Goal: Information Seeking & Learning: Learn about a topic

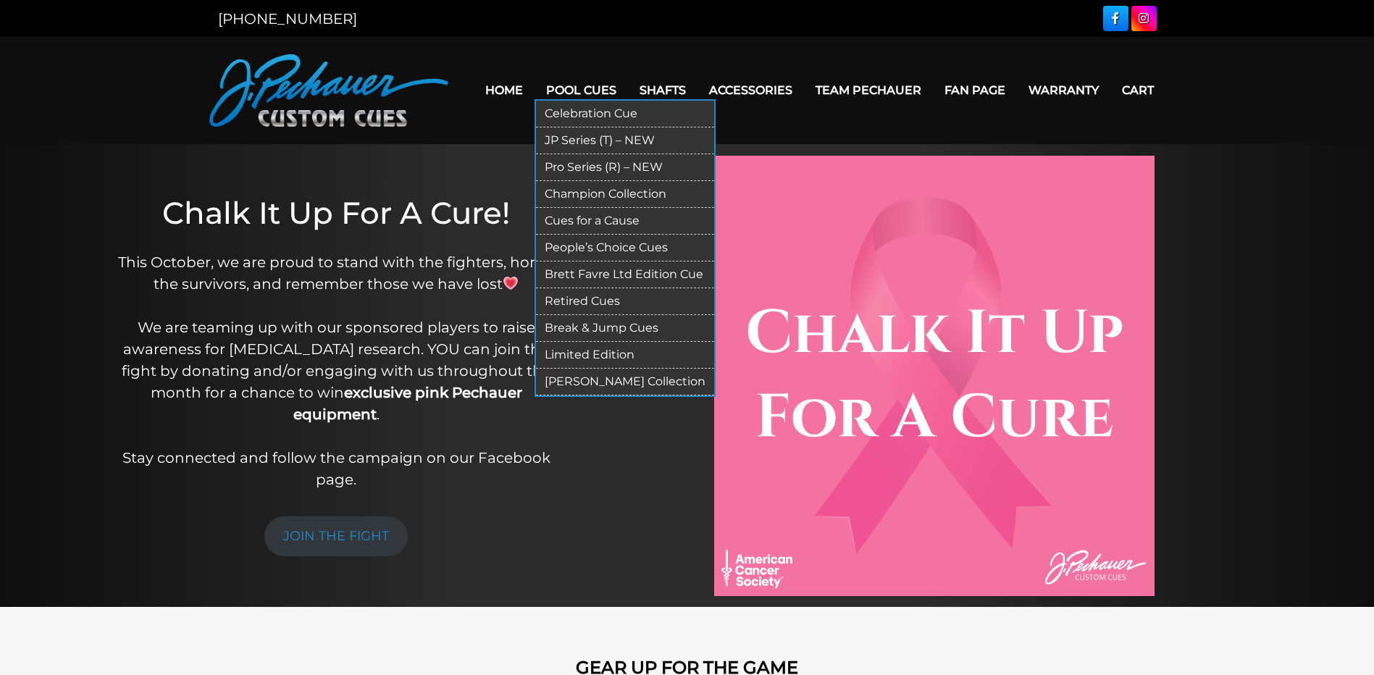
click at [566, 139] on link "JP Series (T) – NEW" at bounding box center [625, 140] width 178 height 27
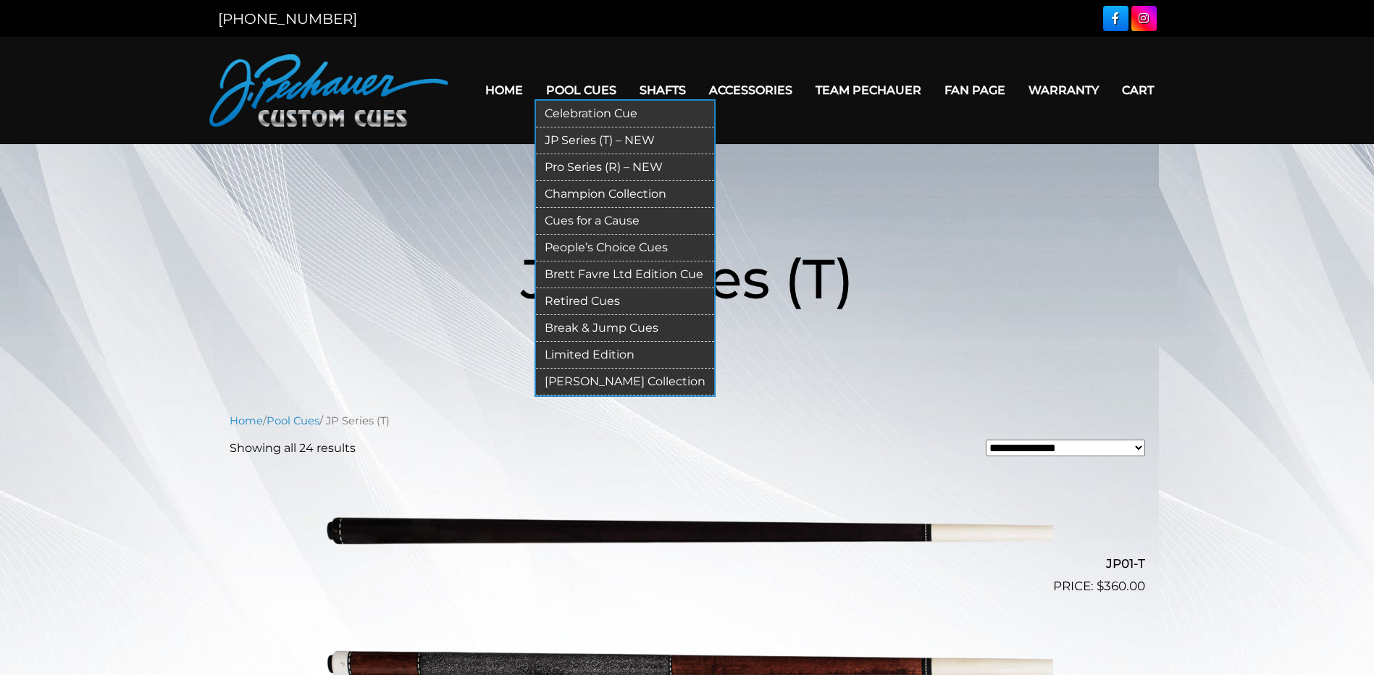
click at [560, 140] on link "JP Series (T) – NEW" at bounding box center [625, 140] width 178 height 27
click at [599, 300] on link "Retired Cues" at bounding box center [625, 301] width 178 height 27
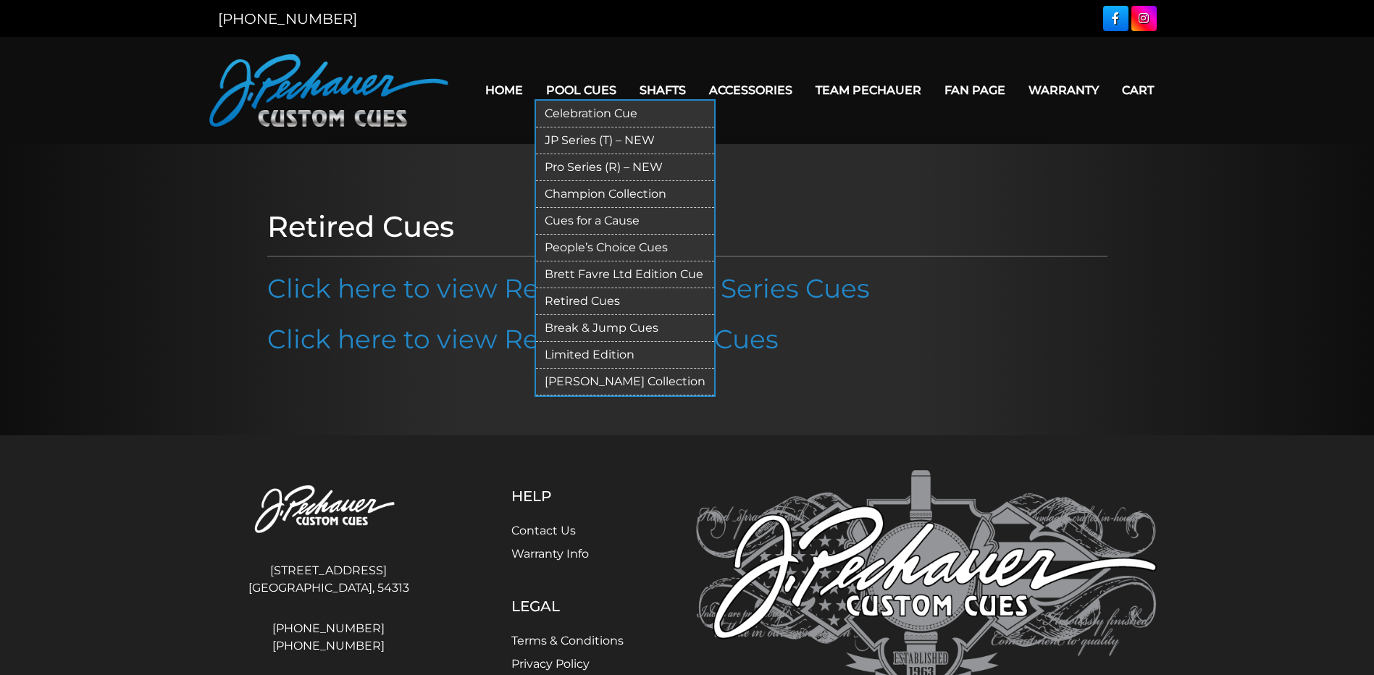
click at [575, 167] on link "Pro Series (R) – NEW" at bounding box center [625, 167] width 178 height 27
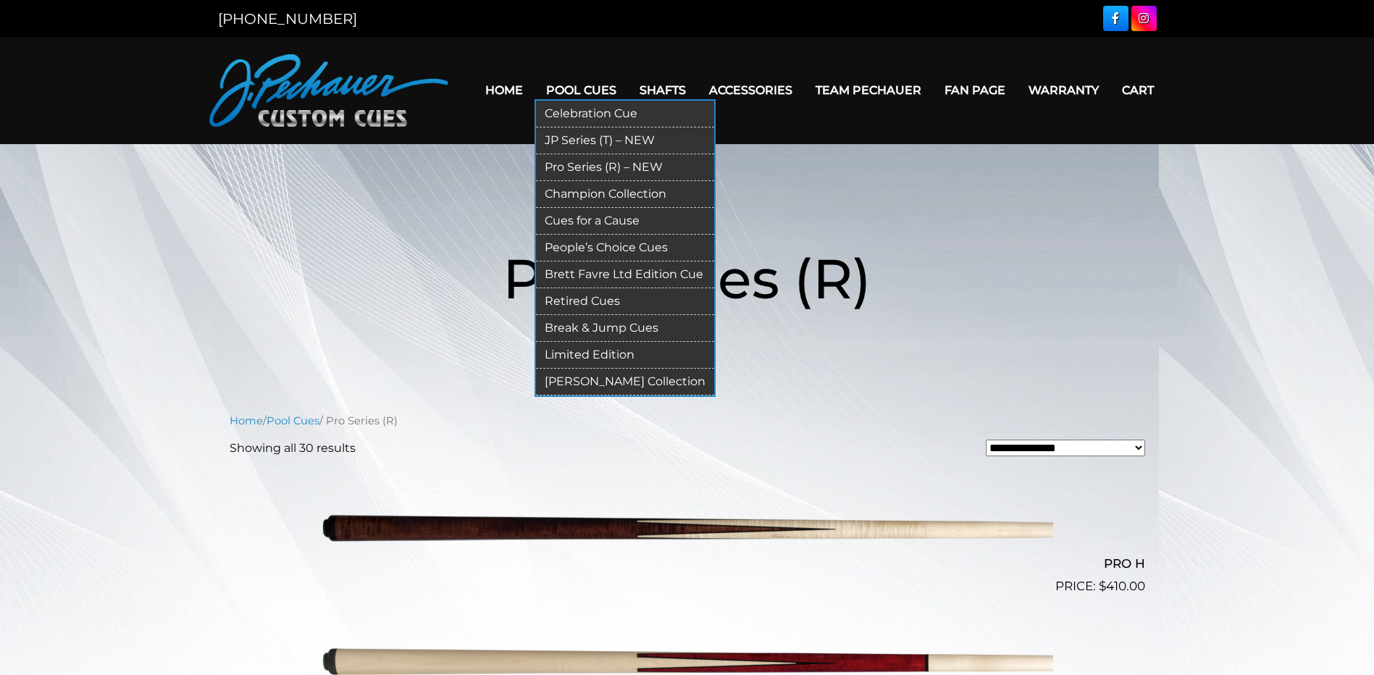
click at [588, 138] on link "JP Series (T) – NEW" at bounding box center [625, 140] width 178 height 27
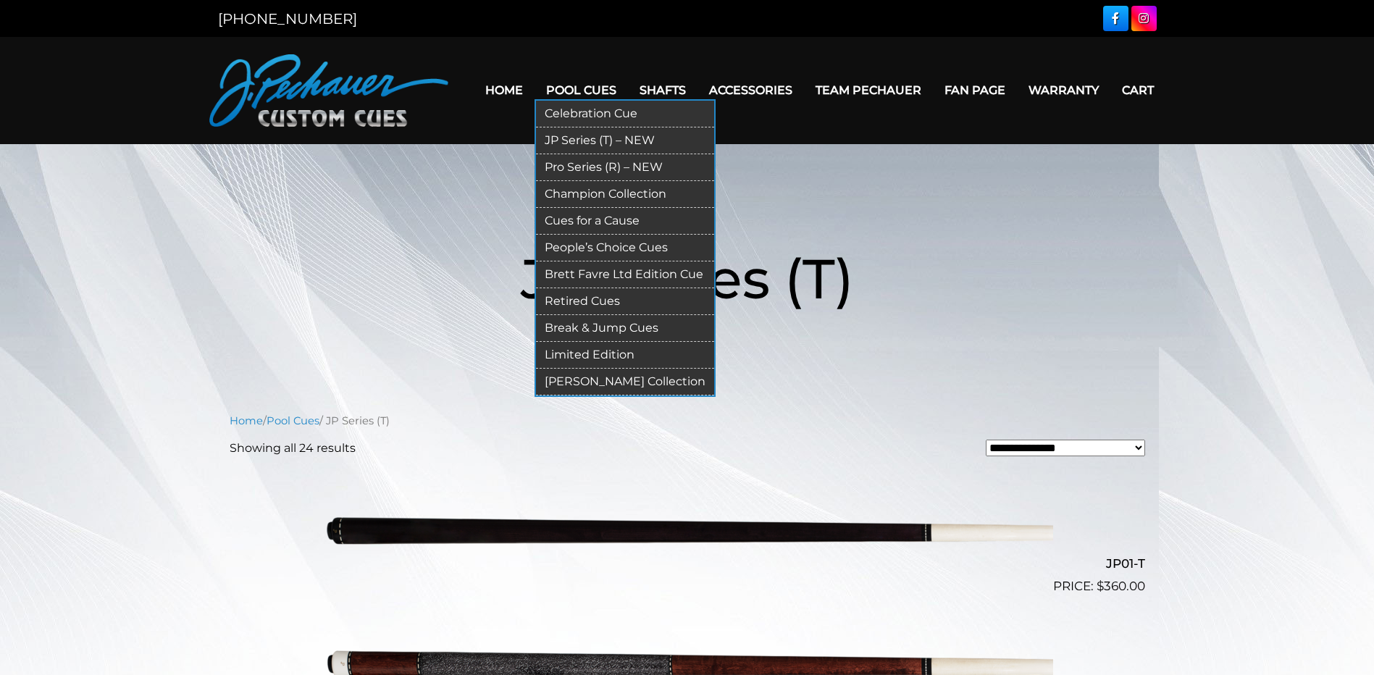
click at [592, 300] on link "Retired Cues" at bounding box center [625, 301] width 178 height 27
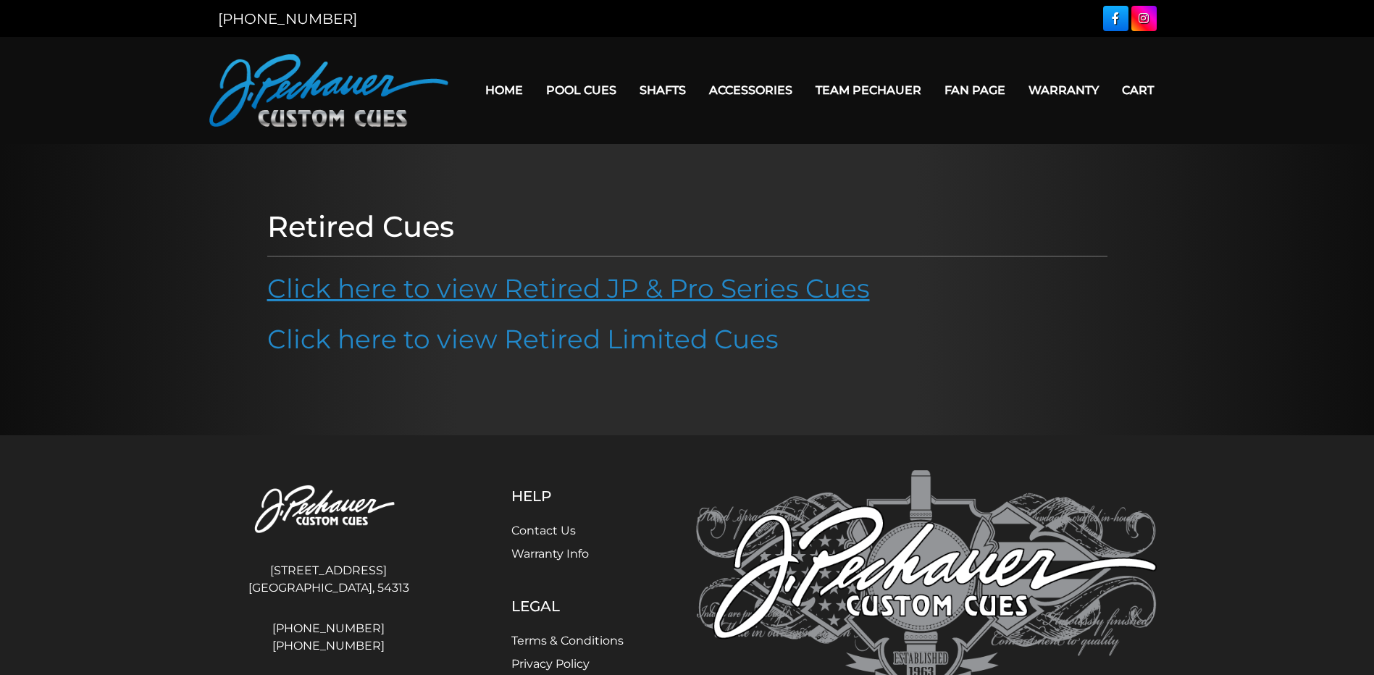
click at [615, 287] on link "Click here to view Retired JP & Pro Series Cues" at bounding box center [568, 288] width 603 height 32
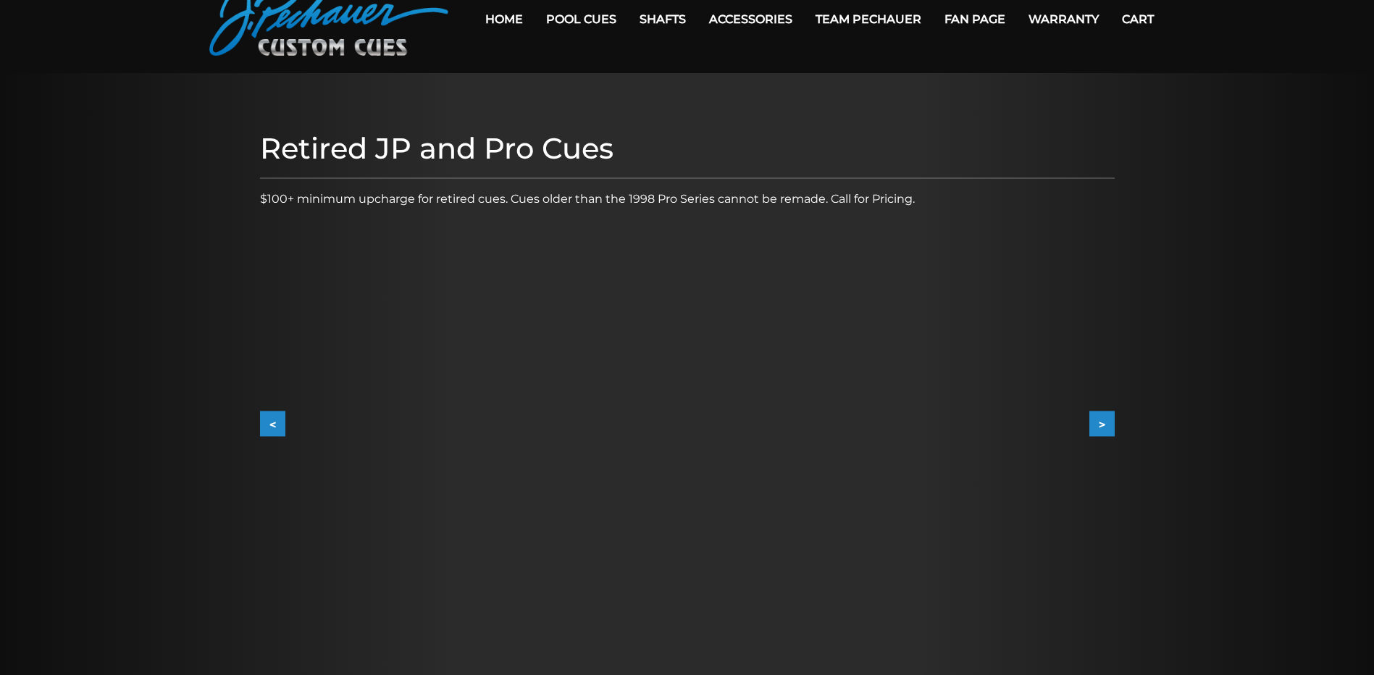
scroll to position [72, 0]
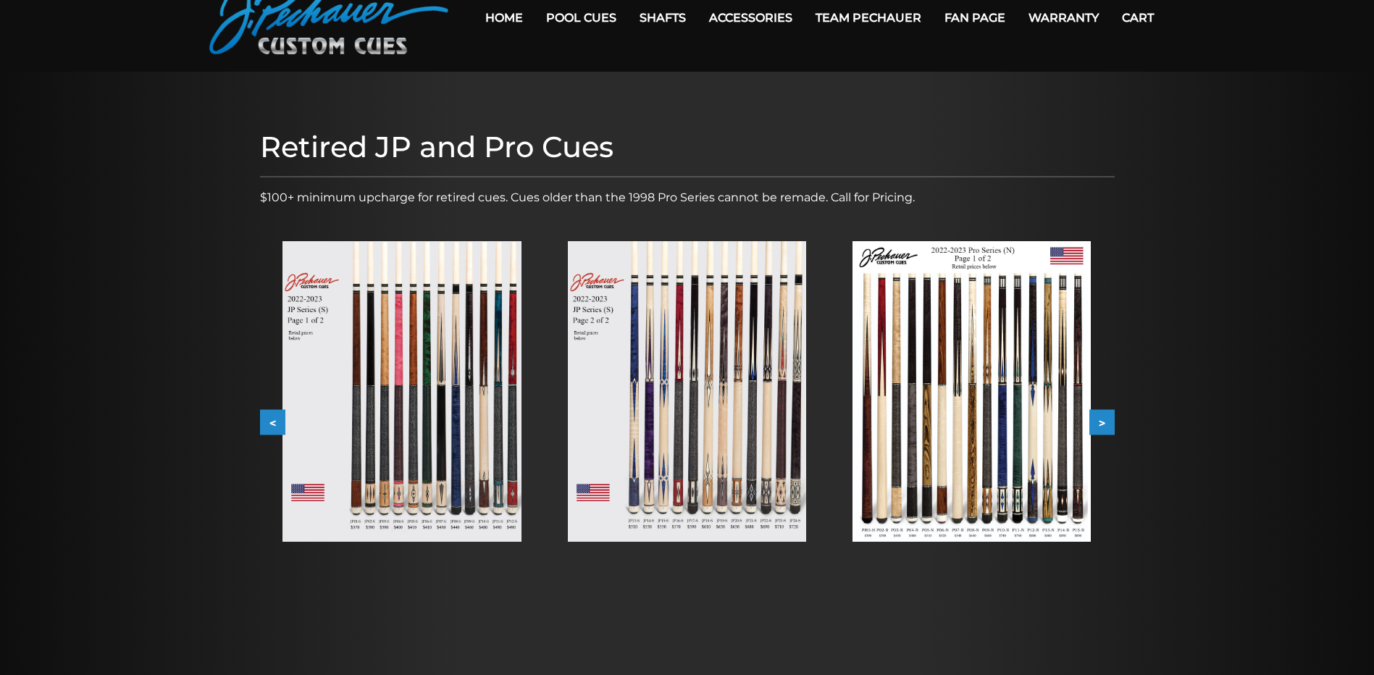
click at [496, 403] on img at bounding box center [401, 391] width 238 height 301
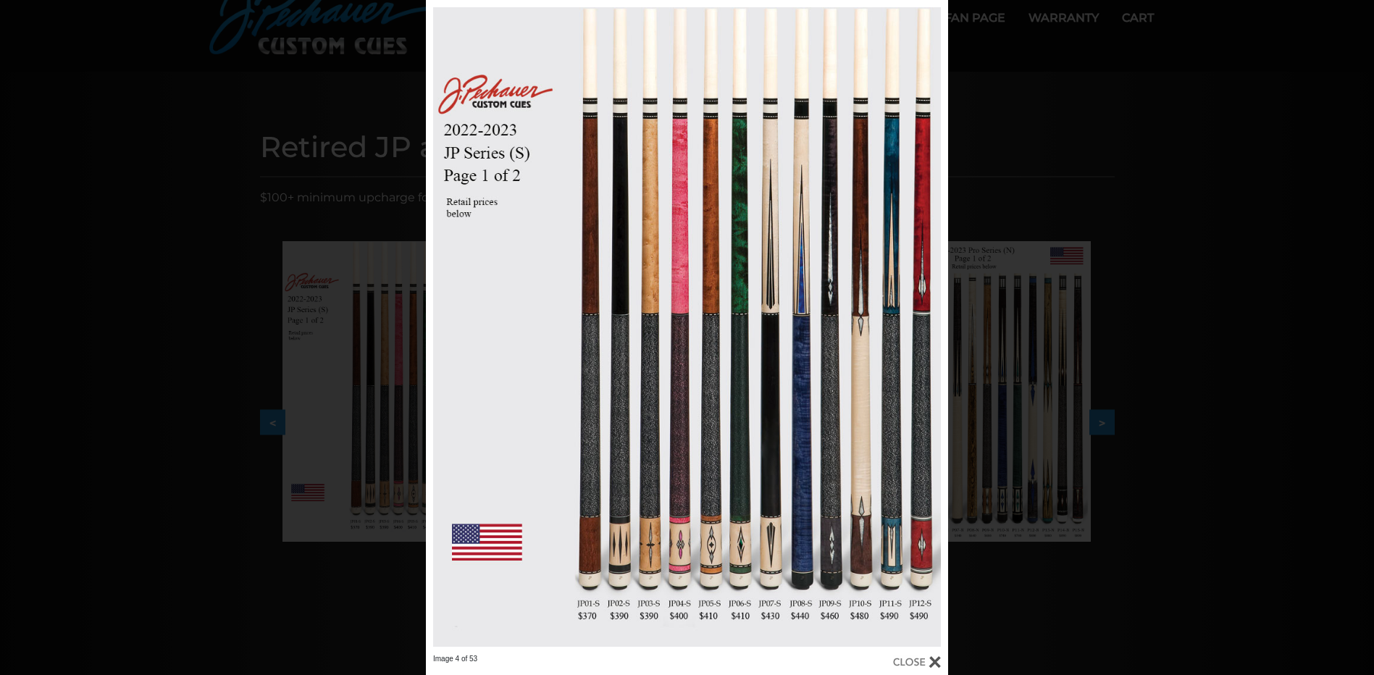
click at [935, 662] on div at bounding box center [917, 662] width 48 height 16
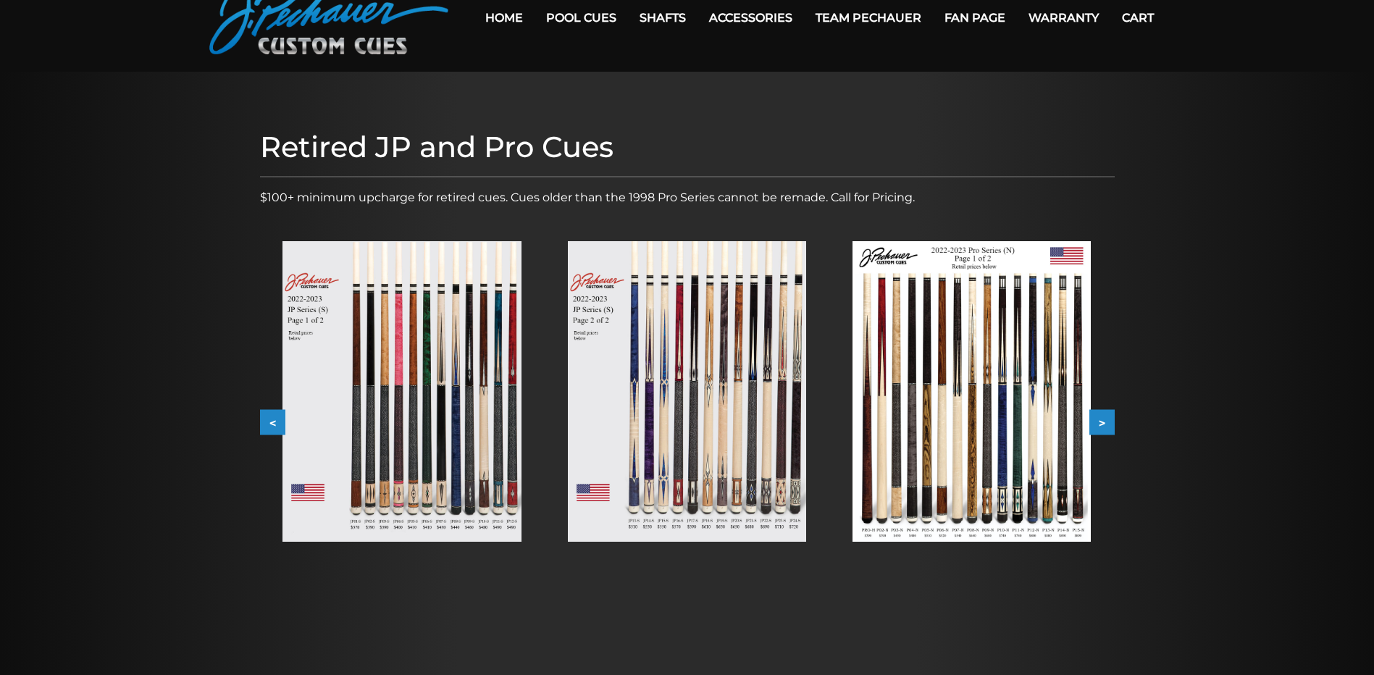
click at [692, 438] on img at bounding box center [687, 391] width 238 height 301
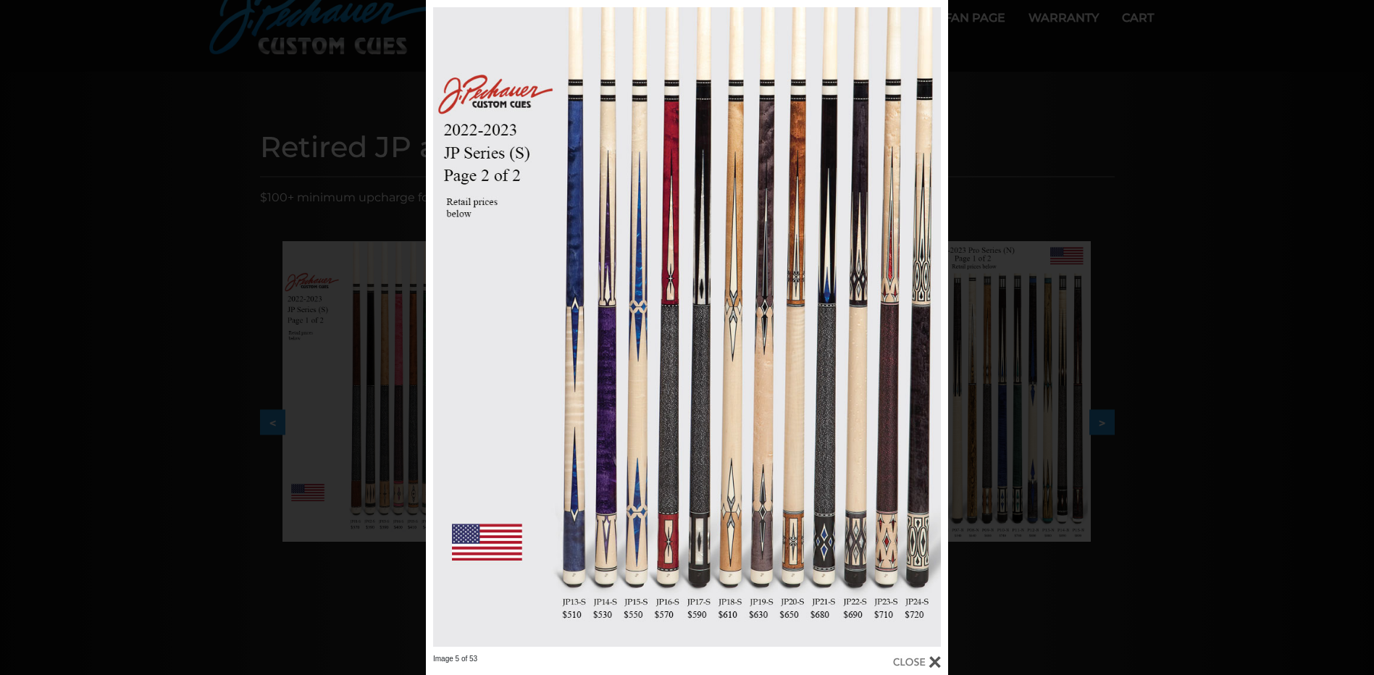
click at [1023, 379] on div "Image 5 of 53" at bounding box center [687, 337] width 1374 height 675
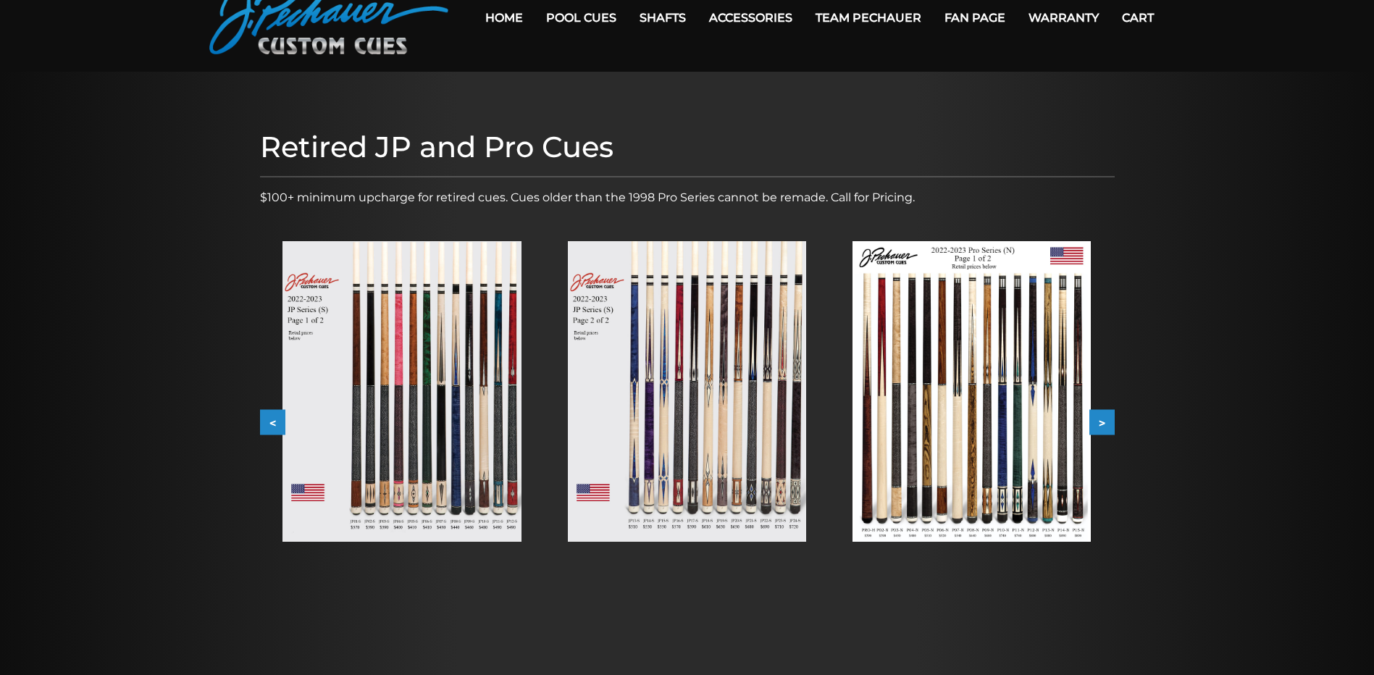
click at [1023, 379] on img at bounding box center [971, 391] width 238 height 301
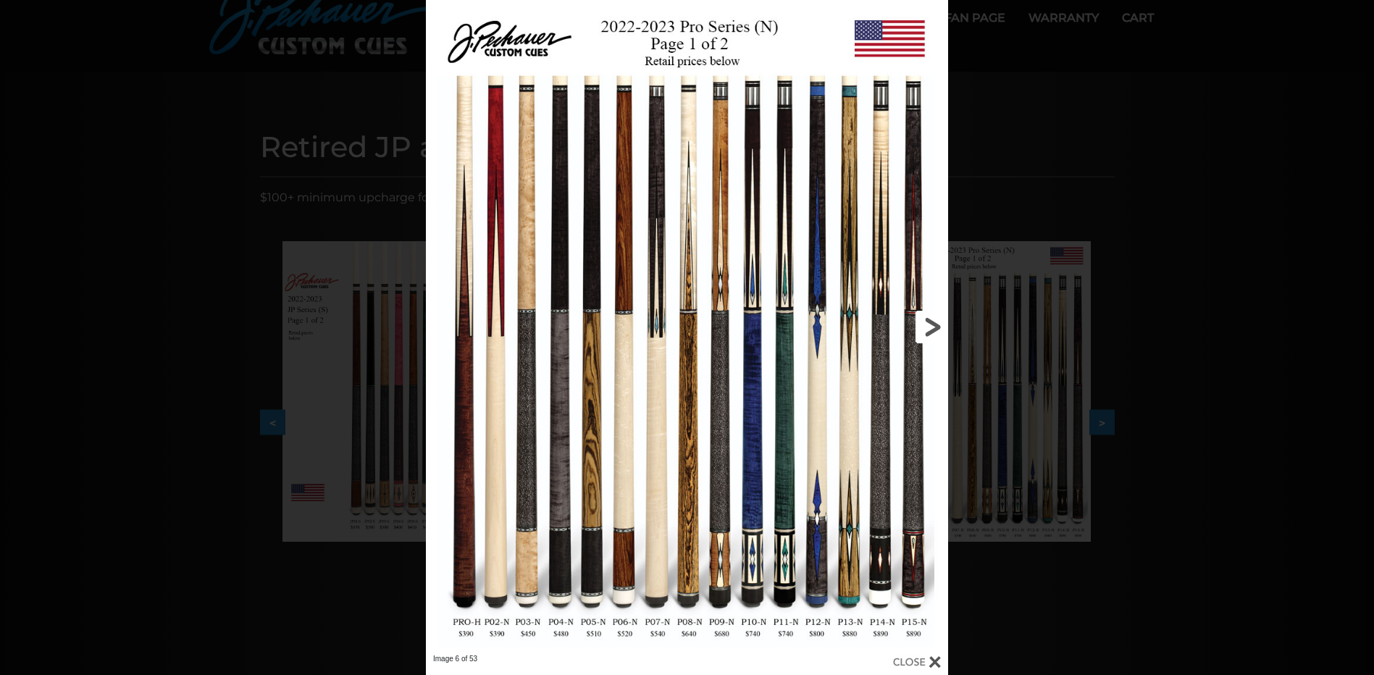
click at [928, 325] on link at bounding box center [830, 327] width 235 height 654
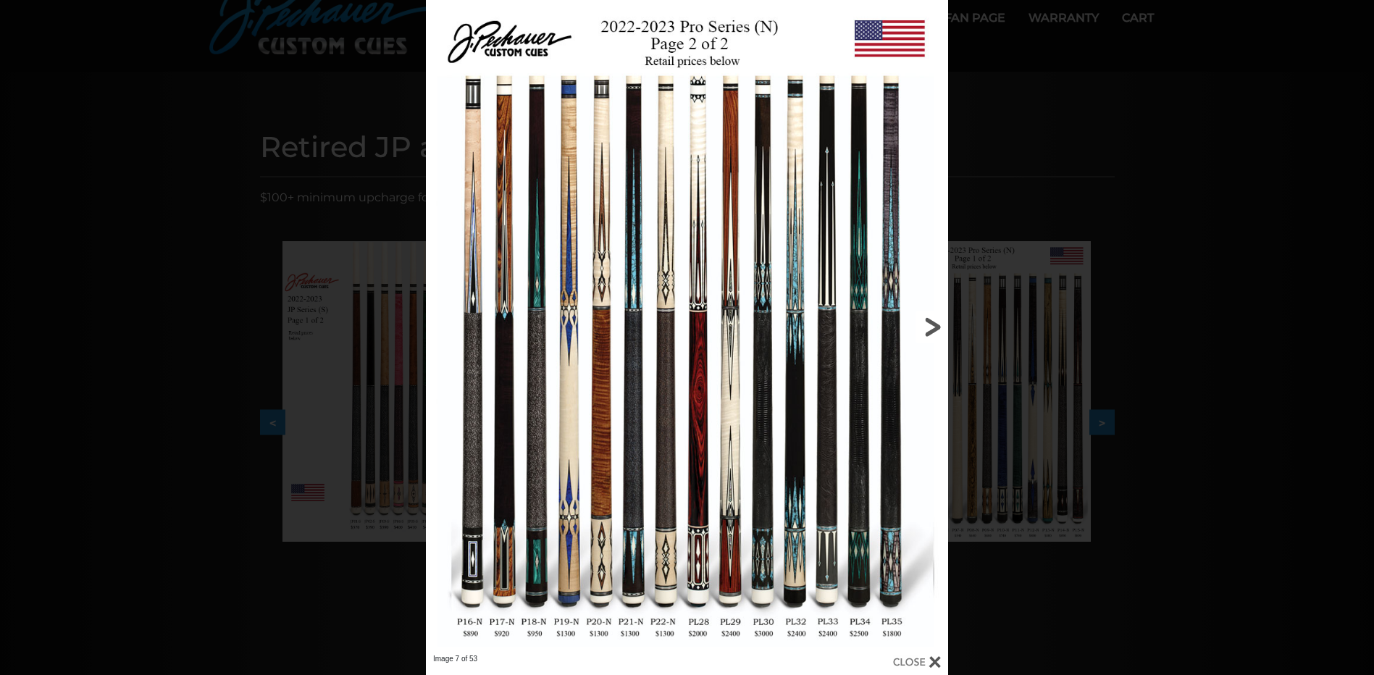
click at [928, 325] on link at bounding box center [830, 327] width 235 height 654
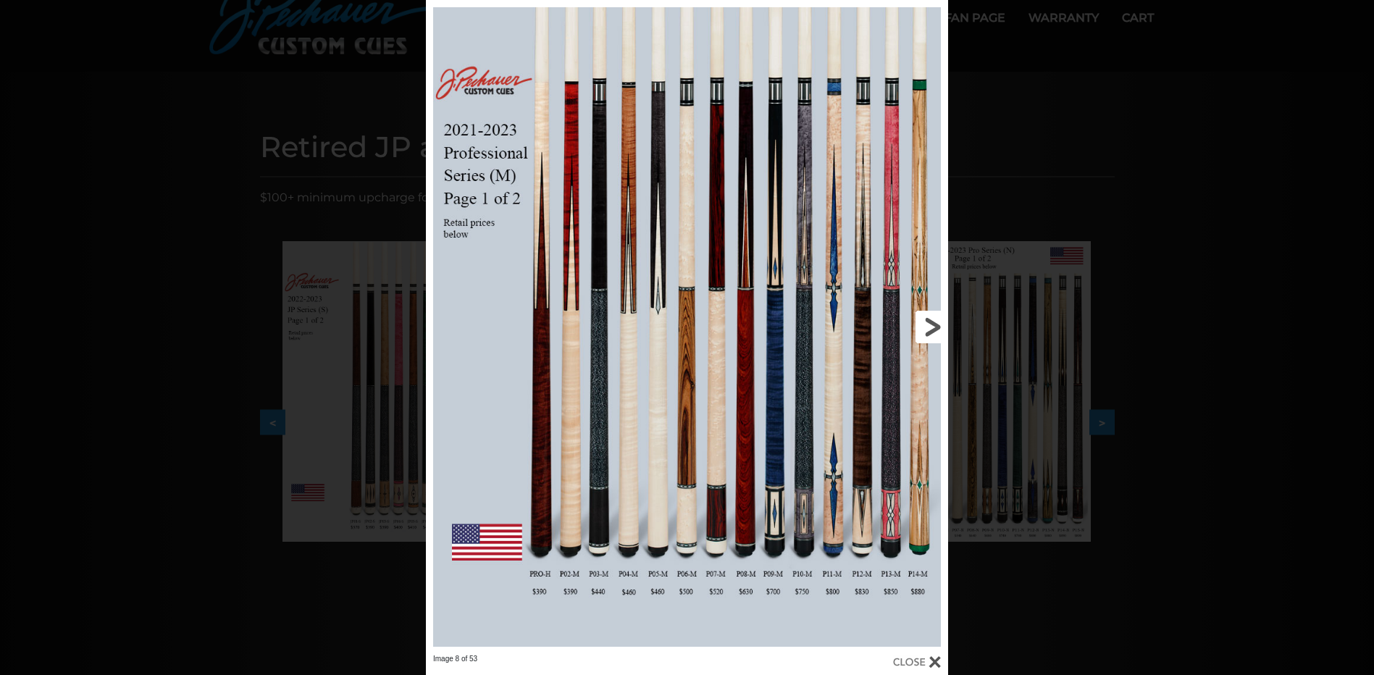
click at [930, 326] on link at bounding box center [830, 327] width 235 height 654
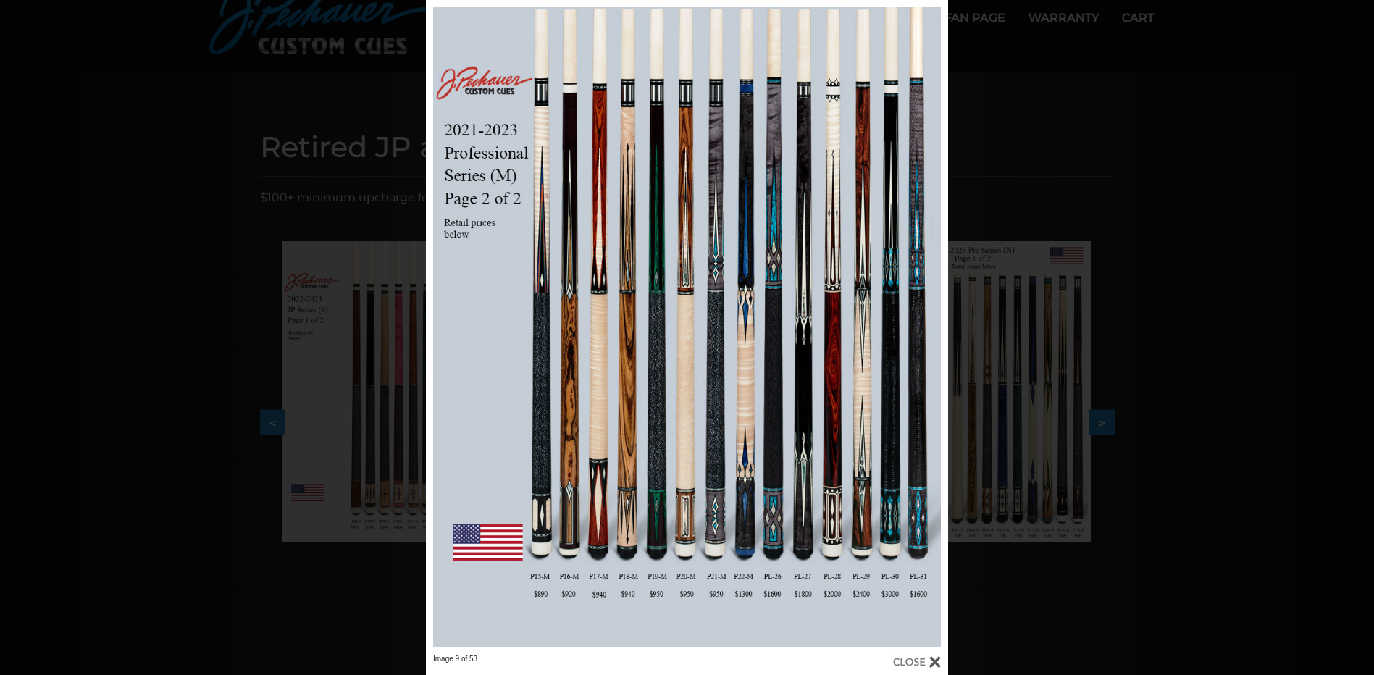
click at [907, 663] on div at bounding box center [917, 662] width 48 height 16
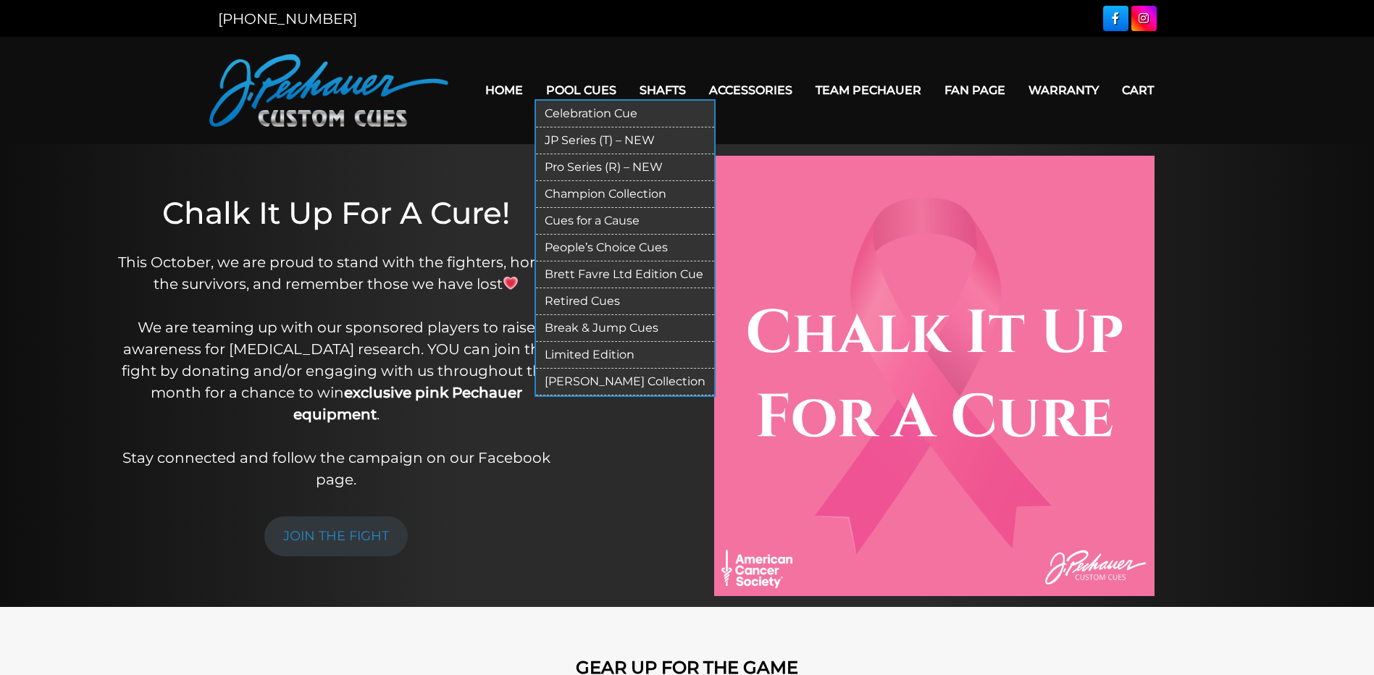
click at [592, 298] on link "Retired Cues" at bounding box center [625, 301] width 178 height 27
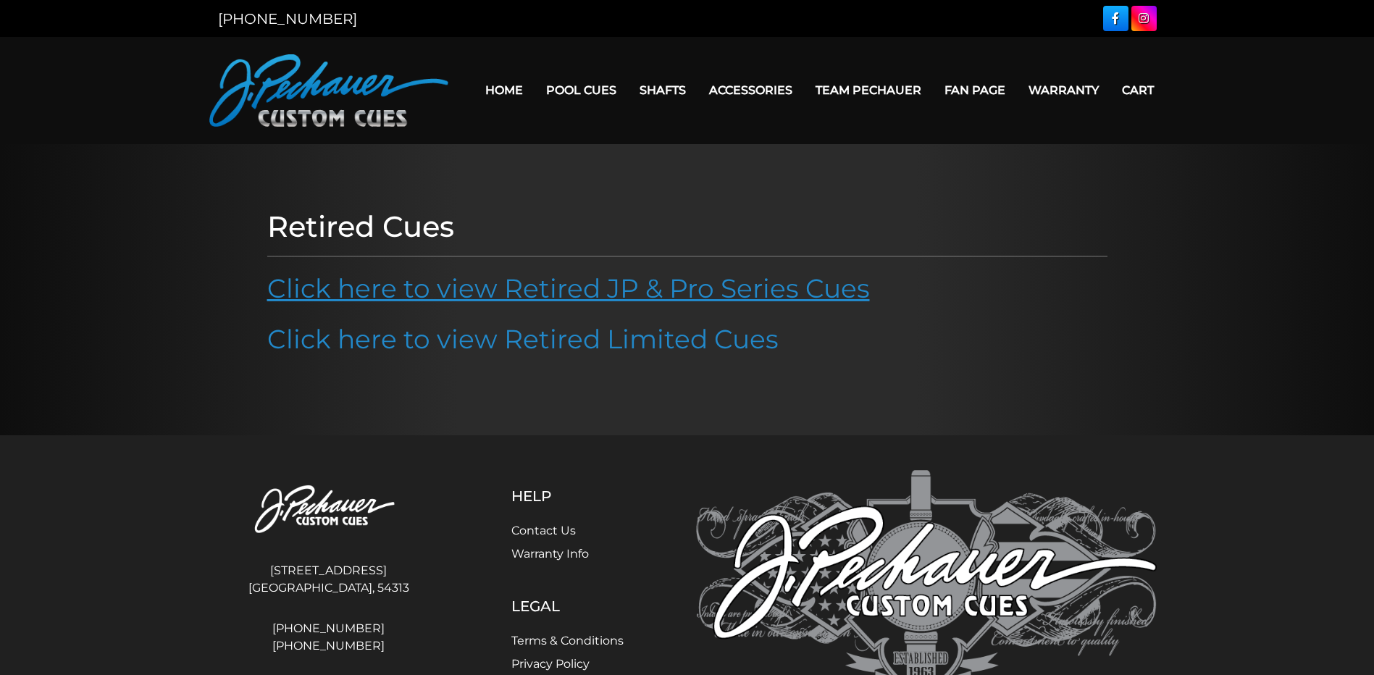
click at [527, 287] on link "Click here to view Retired JP & Pro Series Cues" at bounding box center [568, 288] width 603 height 32
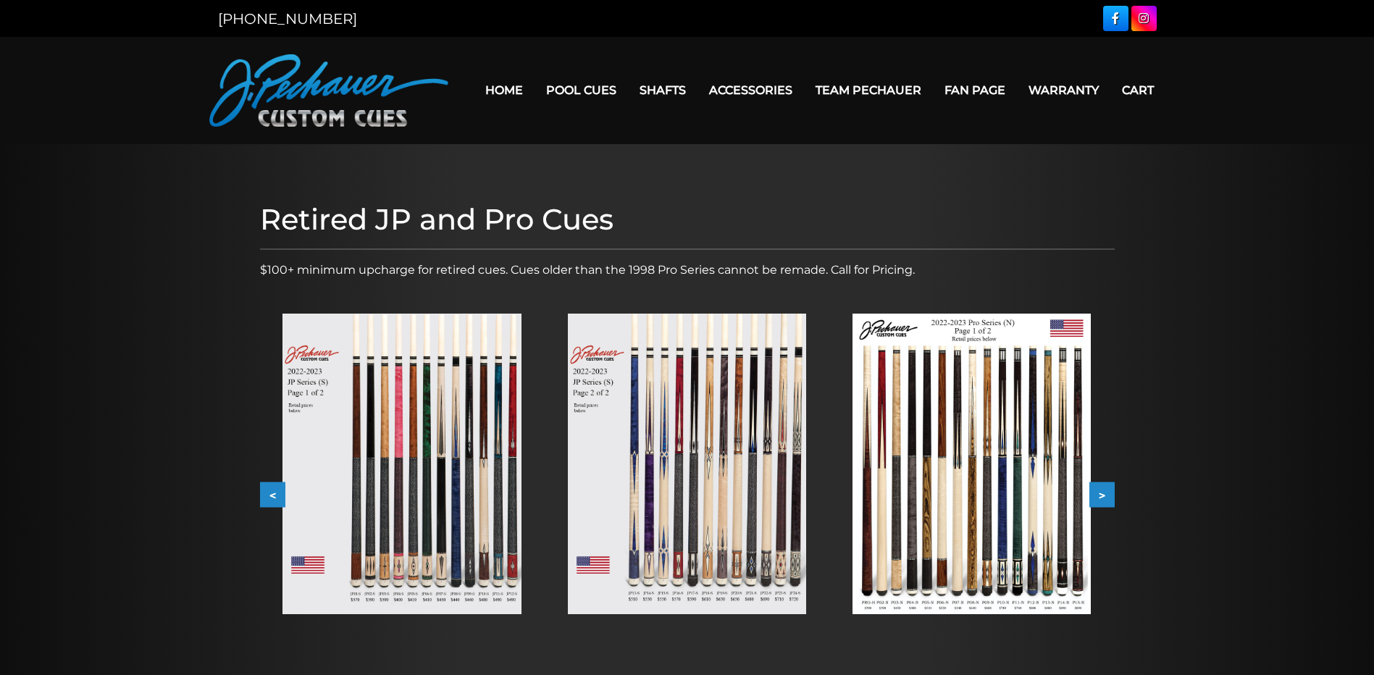
click at [452, 456] on img at bounding box center [401, 464] width 238 height 301
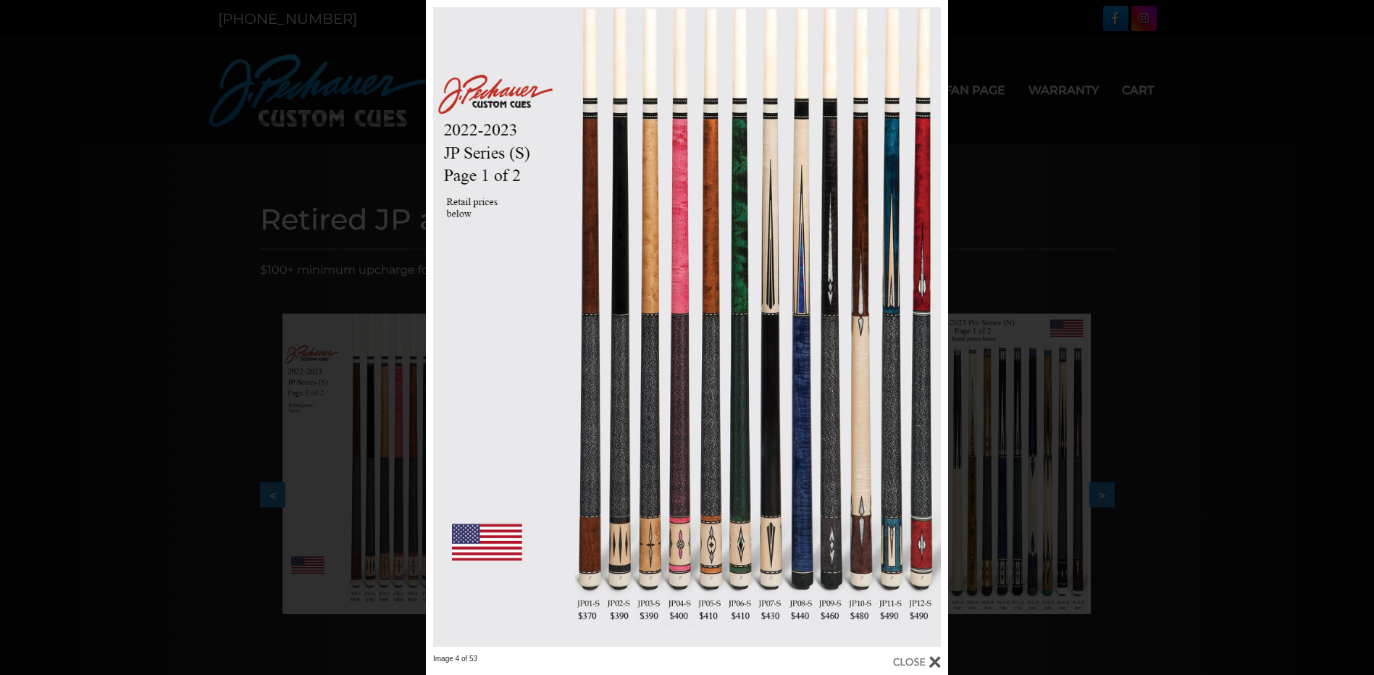
click at [934, 661] on div at bounding box center [917, 662] width 48 height 16
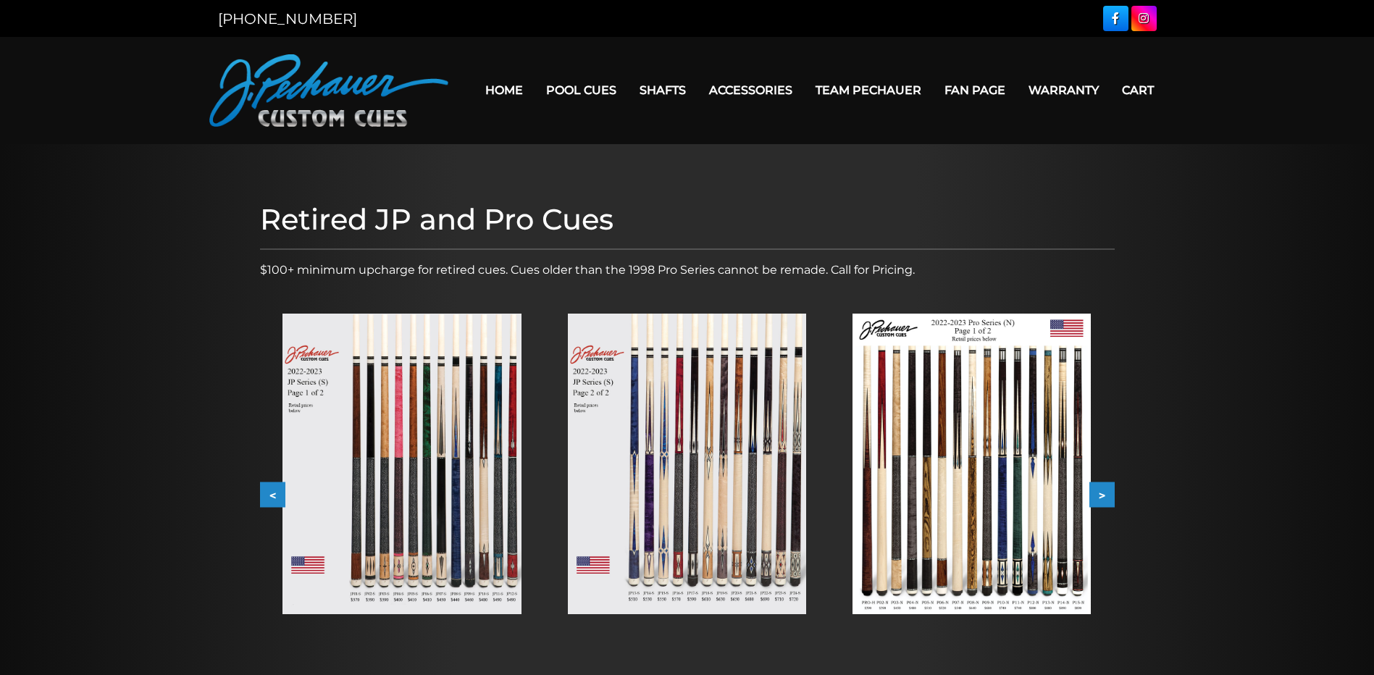
click at [688, 514] on img at bounding box center [687, 464] width 238 height 301
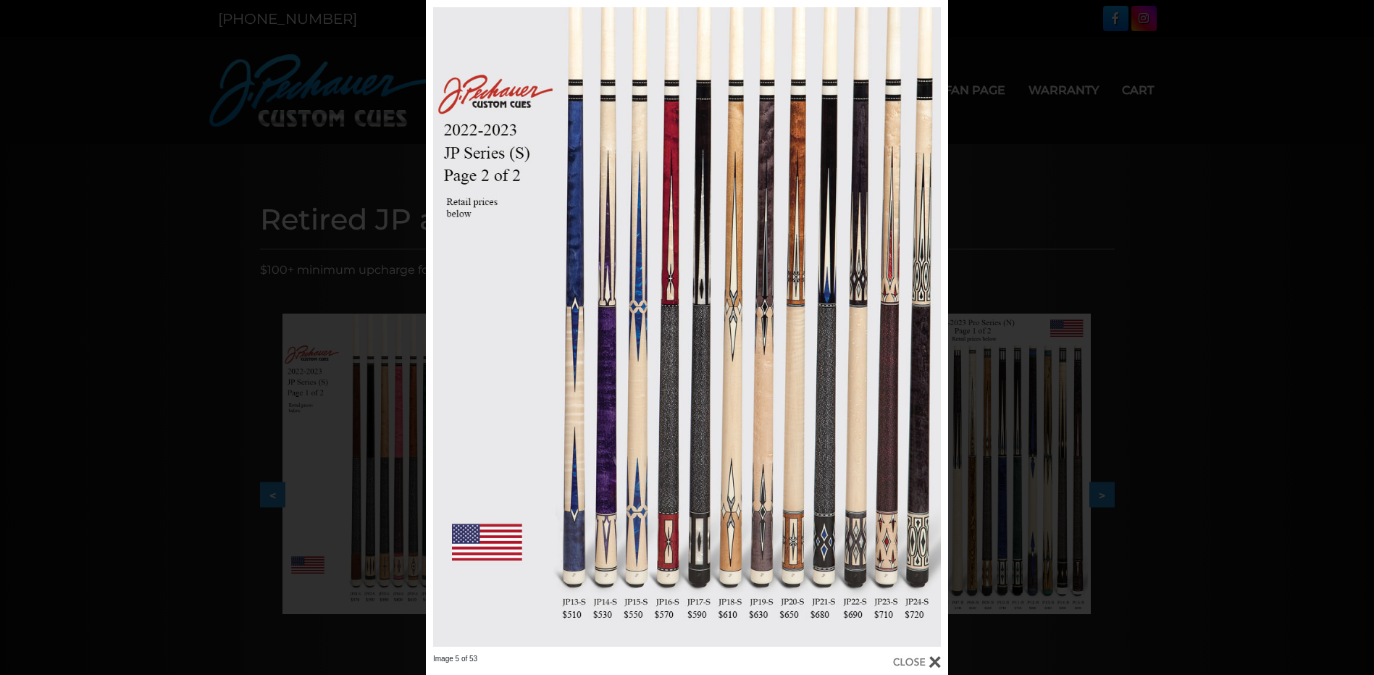
click at [933, 663] on div at bounding box center [917, 662] width 48 height 16
